Goal: Task Accomplishment & Management: Manage account settings

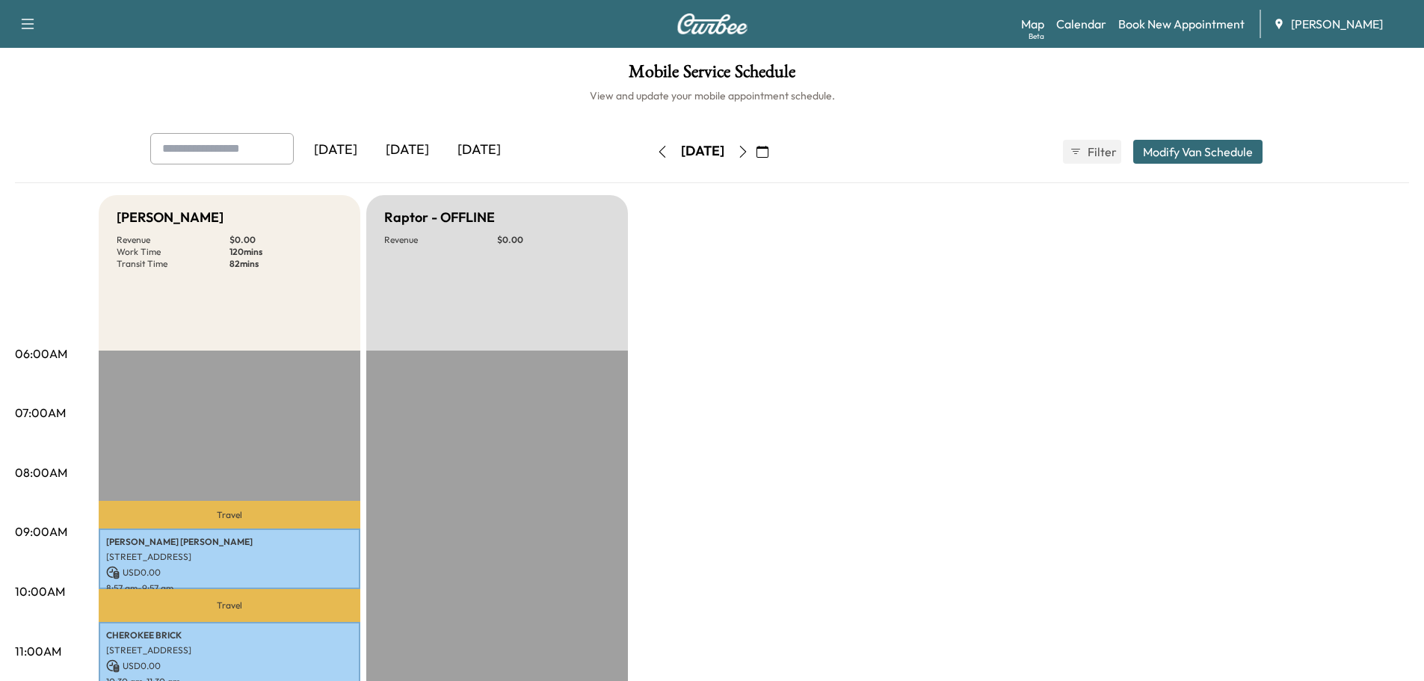
click at [746, 153] on icon "button" at bounding box center [742, 152] width 7 height 12
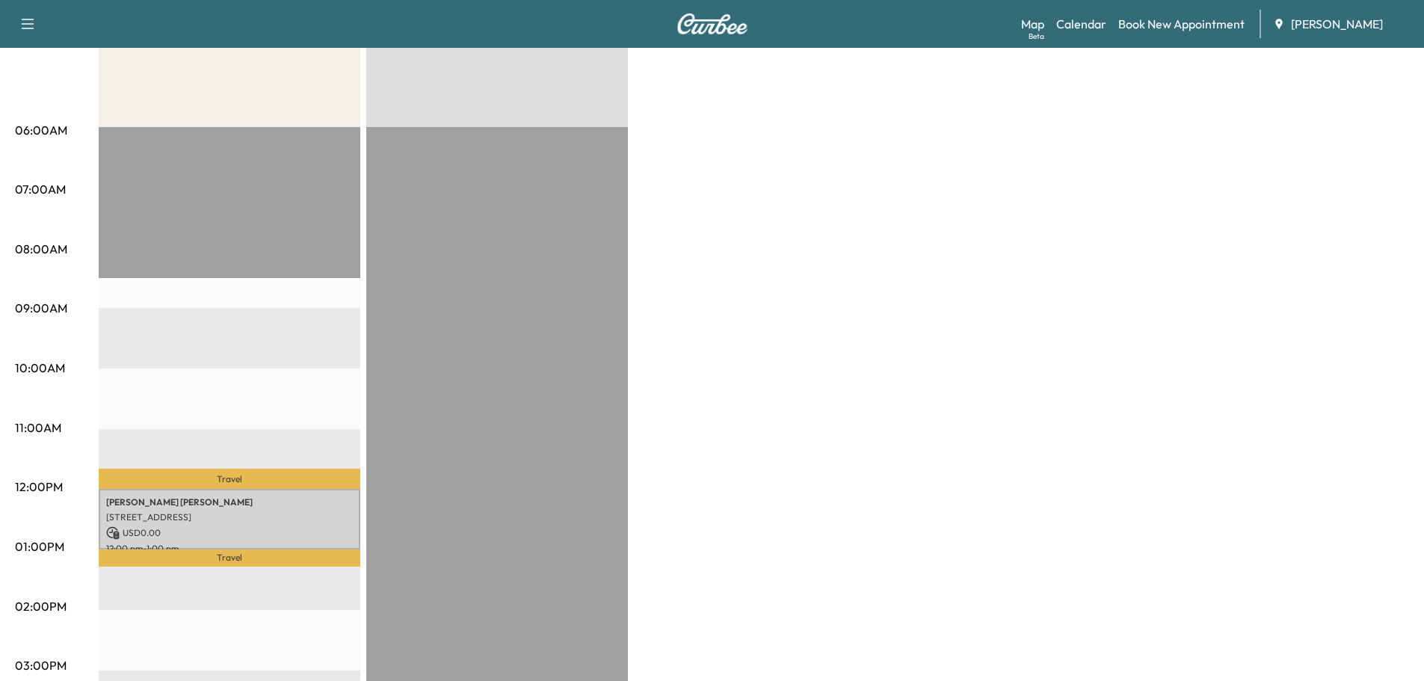
scroll to position [224, 0]
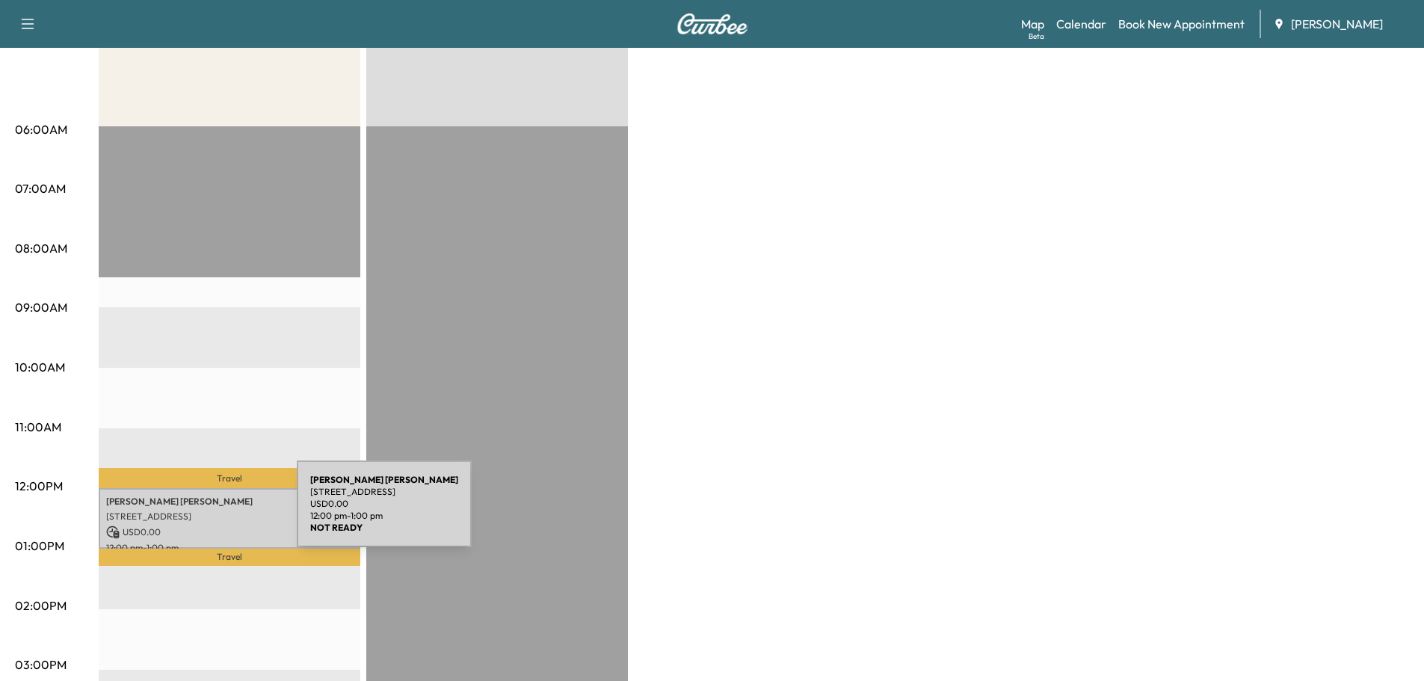
click at [187, 516] on p "[STREET_ADDRESS]" at bounding box center [229, 516] width 247 height 12
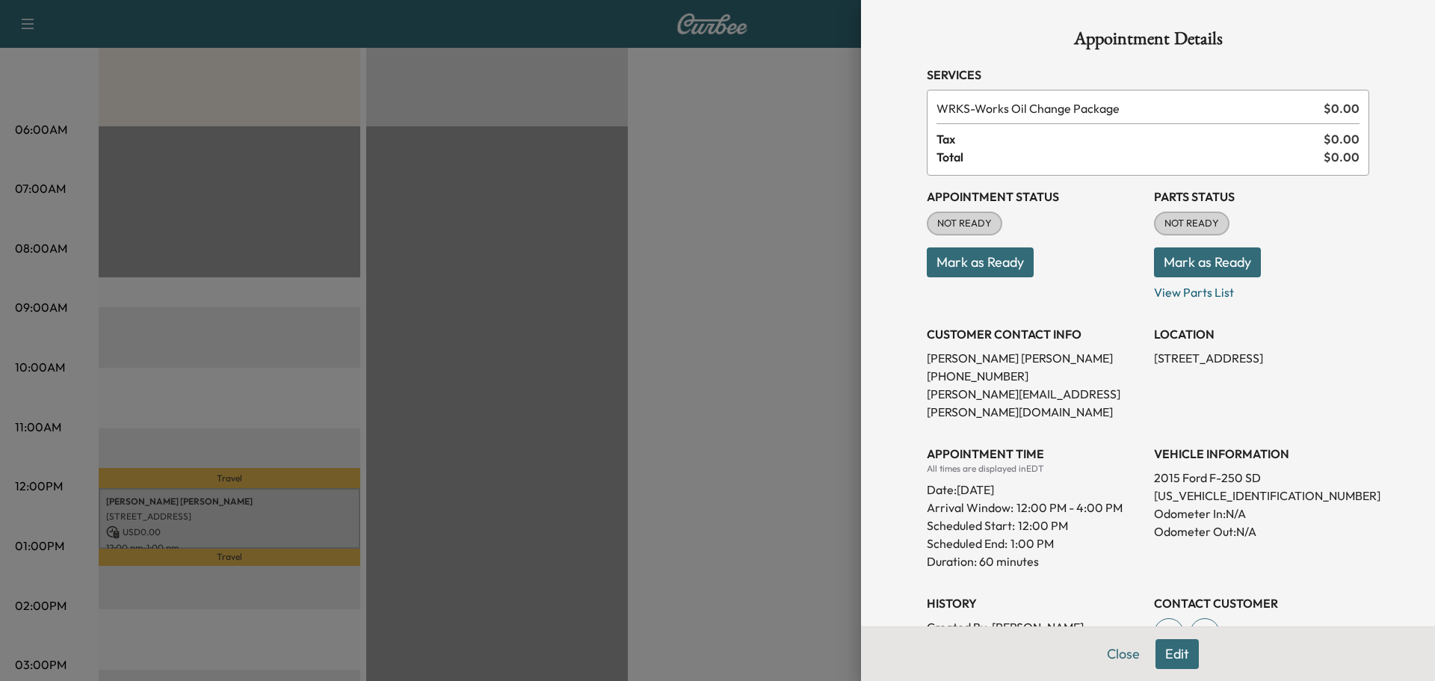
click at [990, 253] on button "Mark as Ready" at bounding box center [980, 262] width 107 height 30
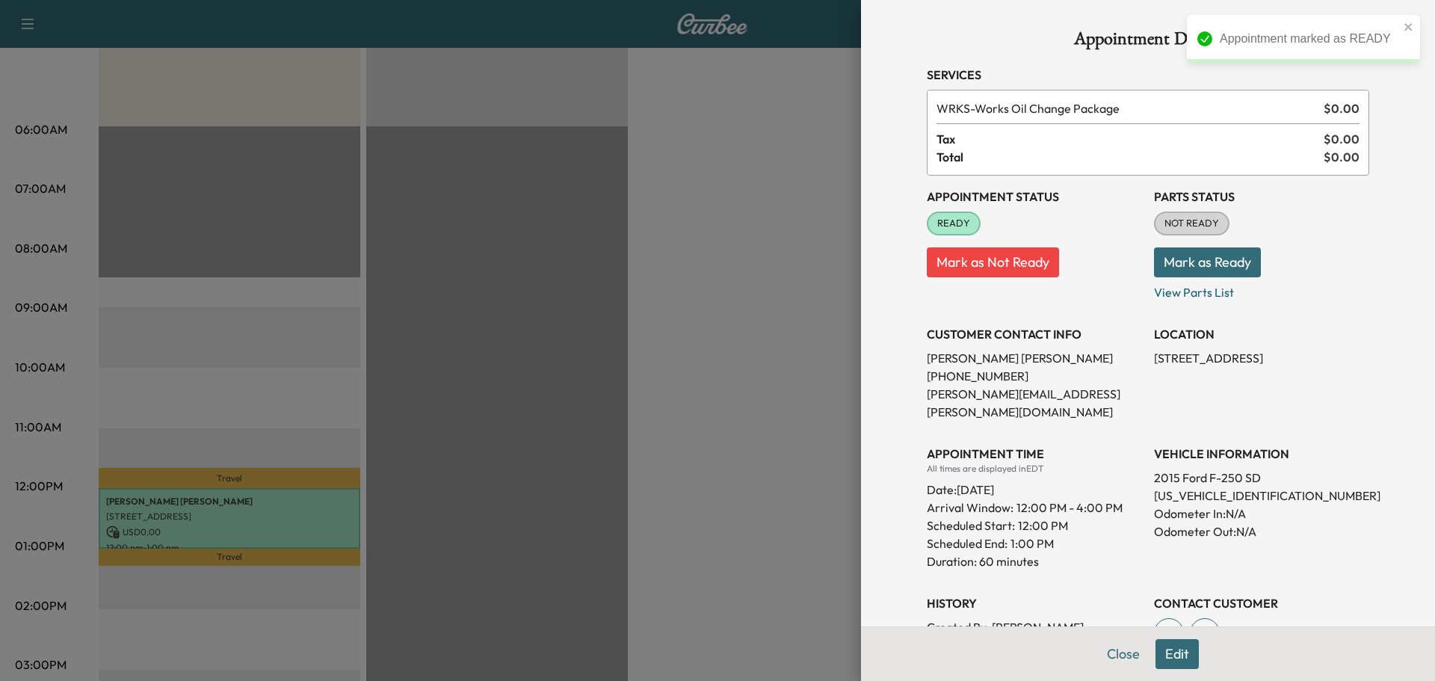
click at [1218, 487] on p "[US_VEHICLE_IDENTIFICATION_NUMBER]" at bounding box center [1261, 496] width 215 height 18
copy p "[US_VEHICLE_IDENTIFICATION_NUMBER]"
click at [677, 343] on div at bounding box center [717, 340] width 1435 height 681
